Goal: Information Seeking & Learning: Learn about a topic

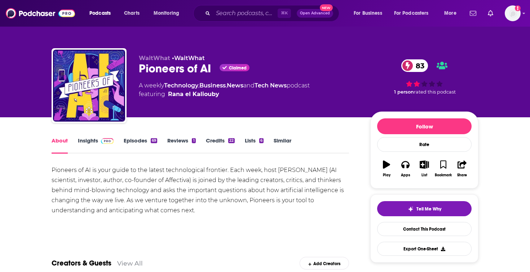
click at [89, 148] on link "Insights" at bounding box center [96, 145] width 36 height 17
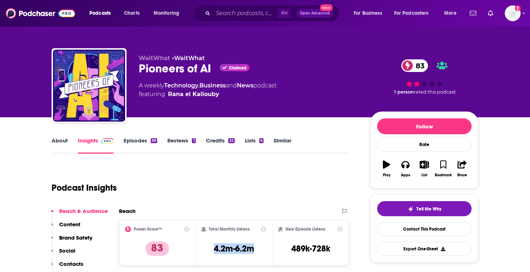
drag, startPoint x: 211, startPoint y: 249, endPoint x: 269, endPoint y: 248, distance: 57.3
click at [269, 248] on div "Total Monthly Listens 4.2m-6.2m" at bounding box center [234, 243] width 77 height 45
copy h3 "4.2m-6.2m"
click at [223, 14] on input "Search podcasts, credits, & more..." at bounding box center [245, 14] width 65 height 12
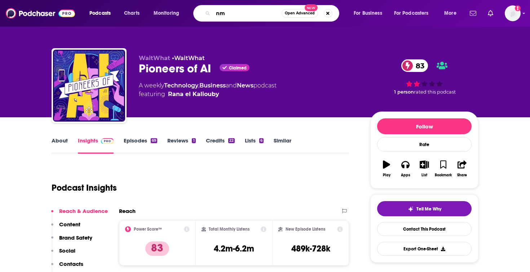
type input "n"
type input "masters of scale"
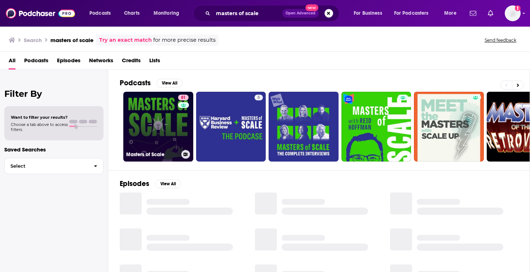
click at [149, 136] on link "81 Masters of Scale" at bounding box center [158, 127] width 70 height 70
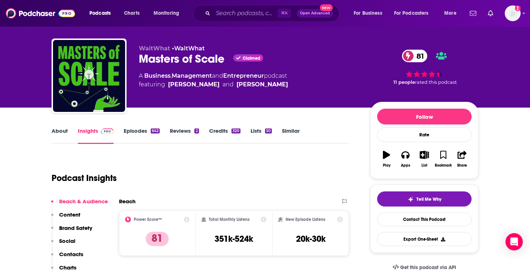
scroll to position [15, 0]
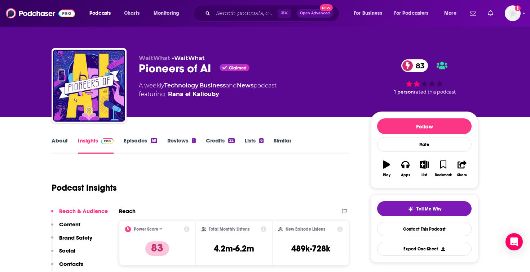
scroll to position [19, 0]
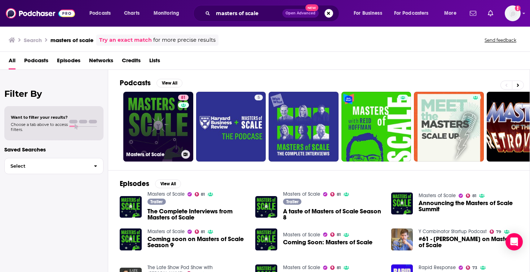
click at [136, 111] on link "81 Masters of Scale" at bounding box center [158, 127] width 70 height 70
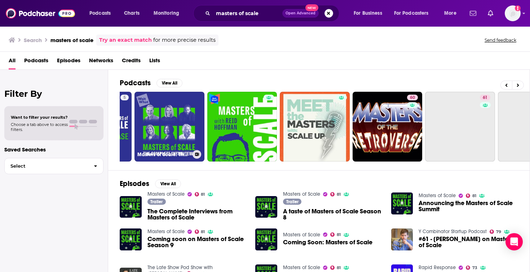
scroll to position [0, 252]
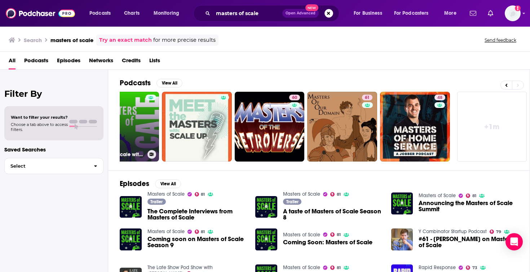
click at [133, 117] on link "Masters of Scale with [PERSON_NAME]" at bounding box center [124, 127] width 70 height 70
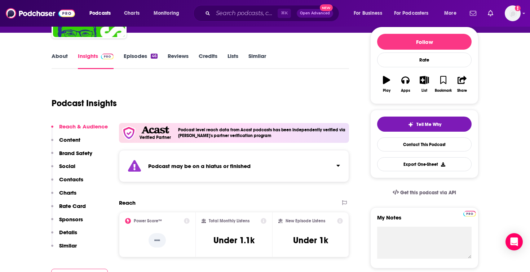
scroll to position [87, 0]
